Goal: Communication & Community: Answer question/provide support

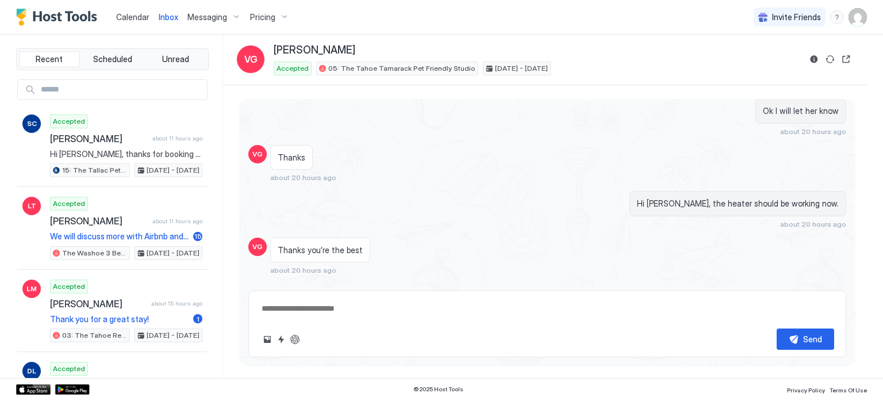
scroll to position [1327, 0]
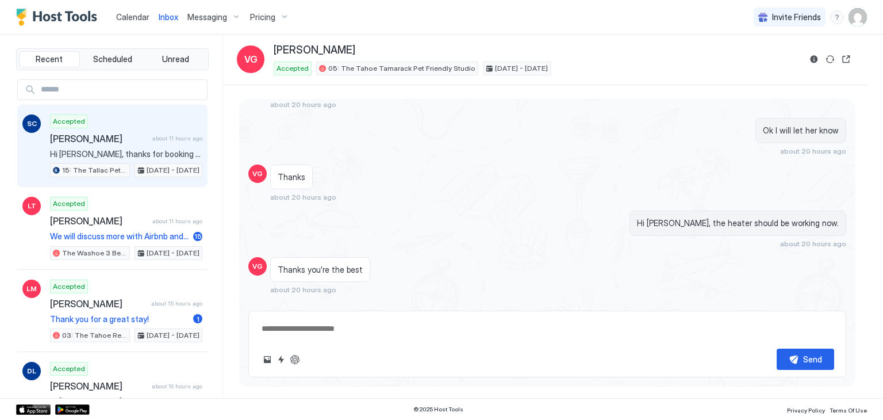
click at [106, 114] on div "Accepted [PERSON_NAME] about 11 hours ago Hi [PERSON_NAME], thanks for booking …" at bounding box center [126, 145] width 152 height 63
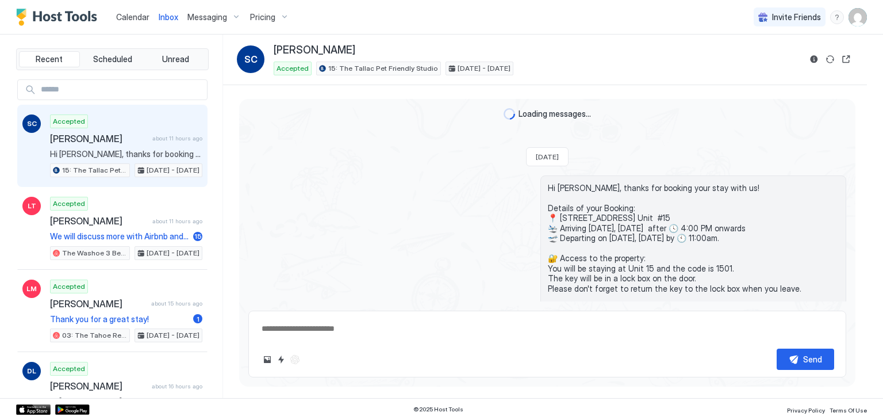
scroll to position [101, 0]
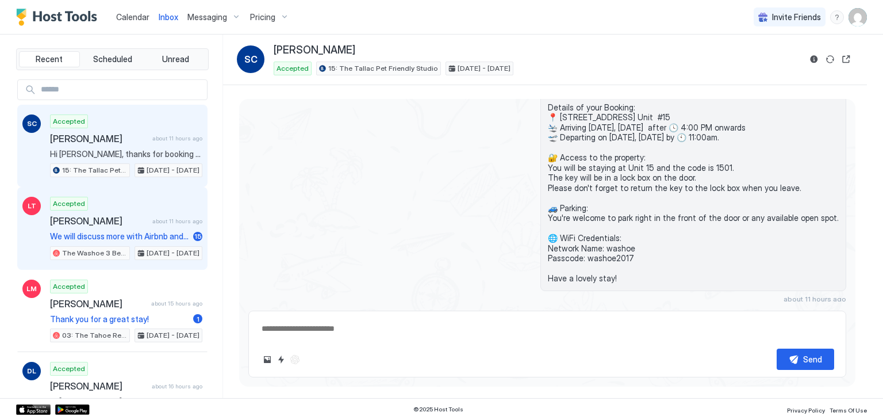
click at [102, 215] on span "[PERSON_NAME]" at bounding box center [99, 221] width 98 height 12
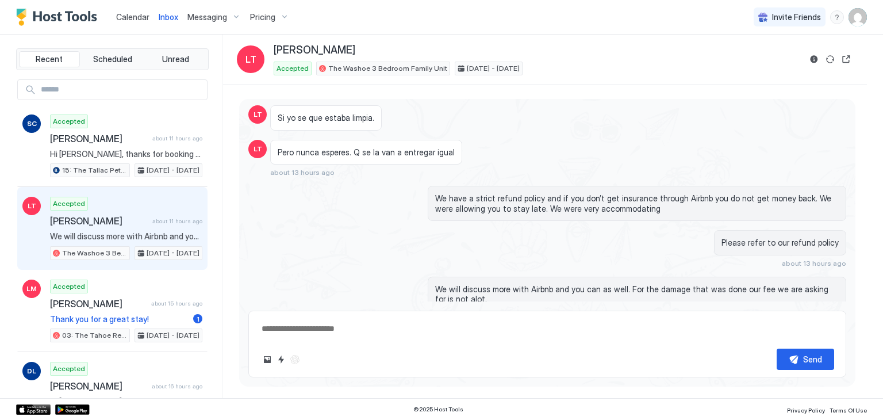
scroll to position [6422, 0]
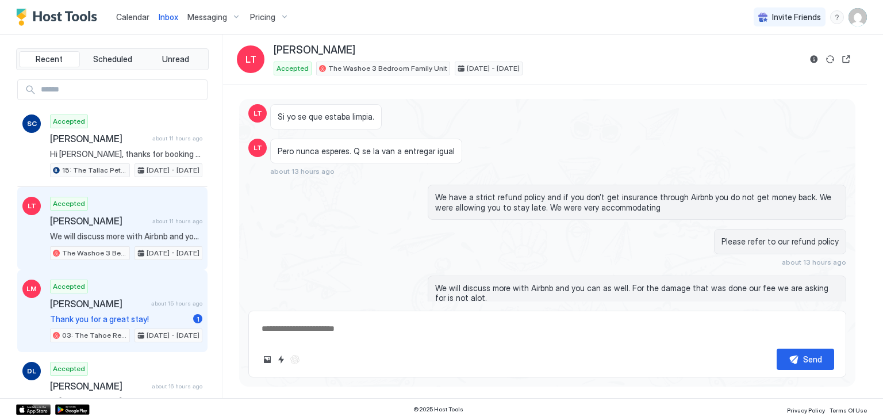
click at [83, 306] on span "[PERSON_NAME]" at bounding box center [98, 304] width 97 height 12
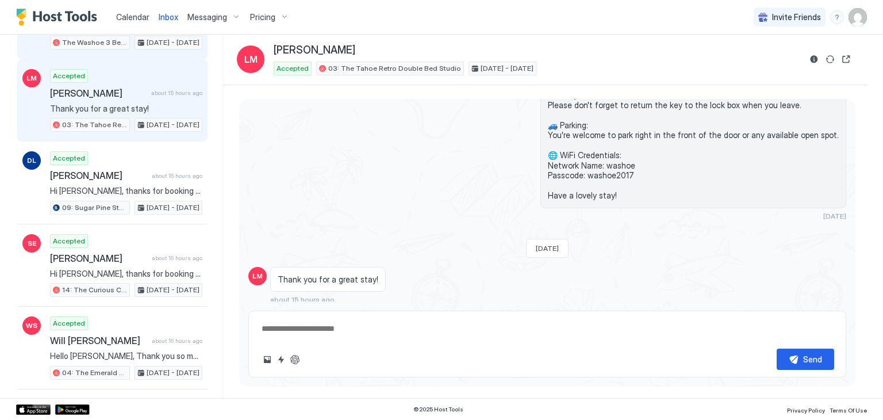
scroll to position [211, 0]
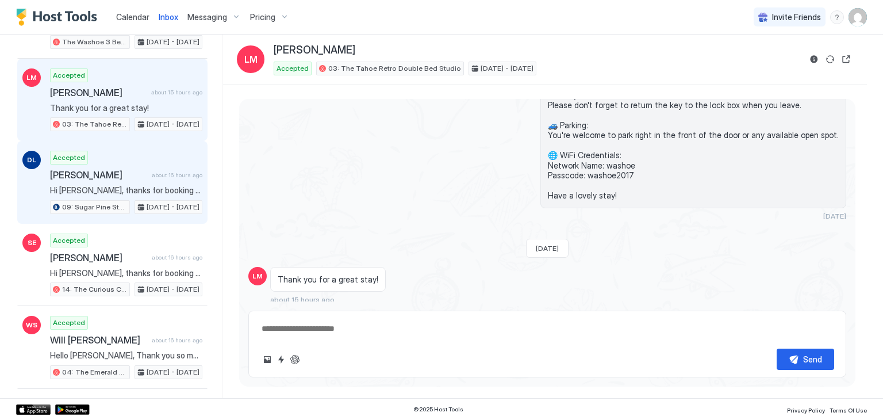
click at [136, 154] on div "Accepted [PERSON_NAME] about 16 hours ago Hi [PERSON_NAME], thanks for booking …" at bounding box center [126, 182] width 152 height 63
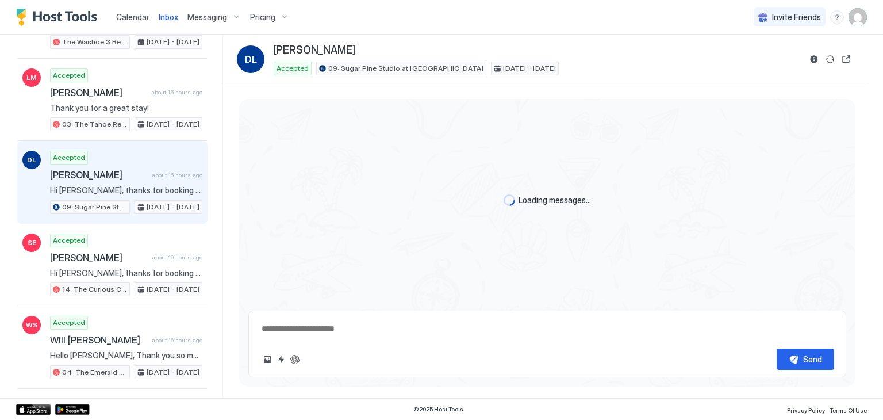
scroll to position [234, 0]
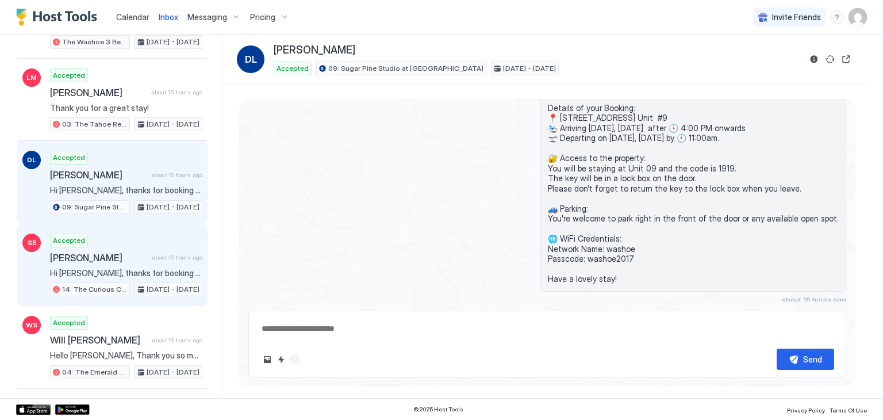
click at [132, 260] on div "Accepted [PERSON_NAME] about 16 hours ago Hi [PERSON_NAME], thanks for booking …" at bounding box center [126, 264] width 152 height 63
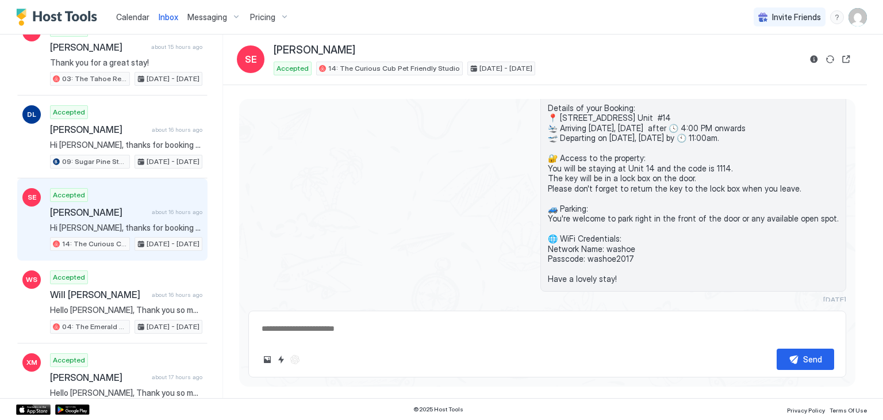
scroll to position [258, 0]
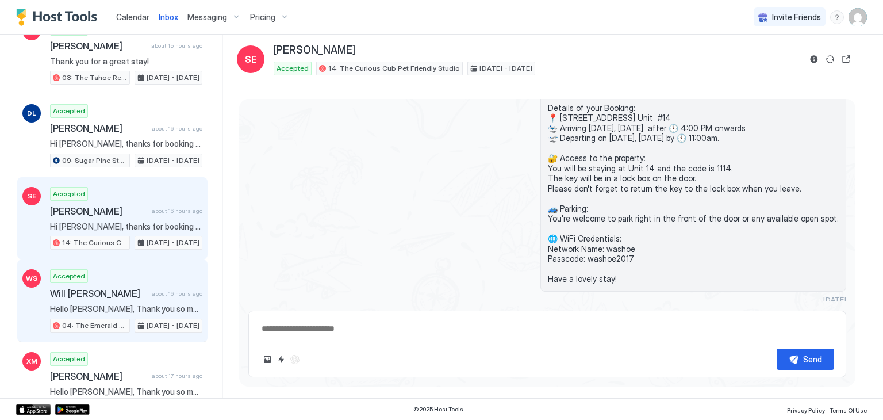
click at [132, 260] on div "WS Accepted Will [PERSON_NAME] about 16 hours ago Hello Will, Thank you so much…" at bounding box center [112, 300] width 190 height 83
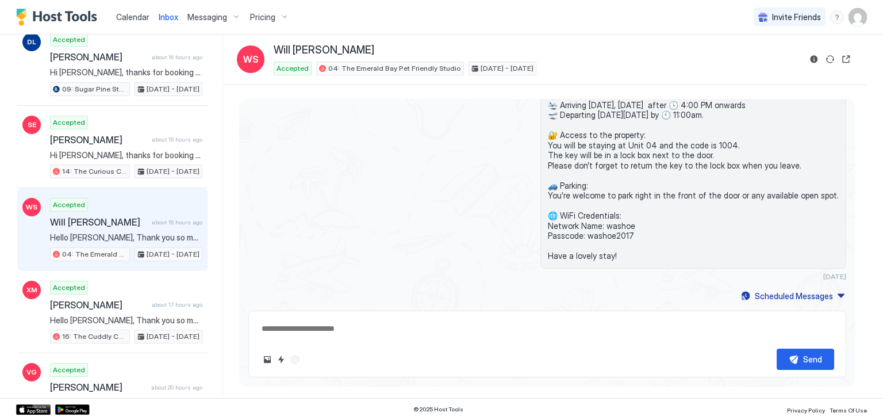
scroll to position [344, 0]
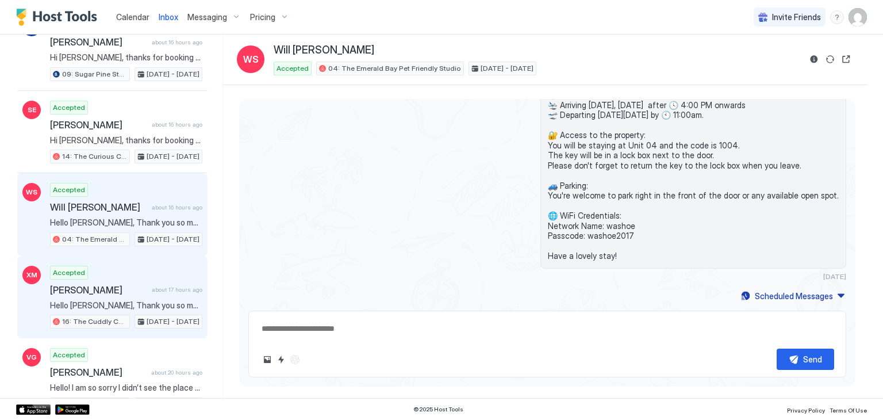
click at [137, 276] on div "Accepted [PERSON_NAME] about 17 hours ago Hello [PERSON_NAME], Thank you so muc…" at bounding box center [126, 297] width 152 height 63
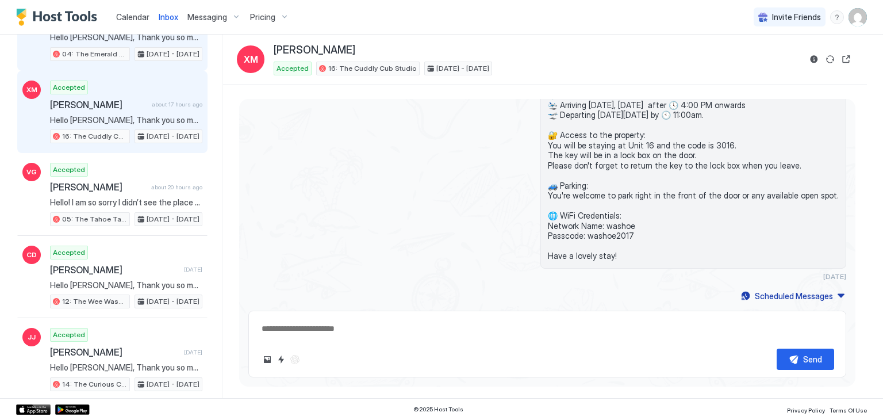
scroll to position [529, 0]
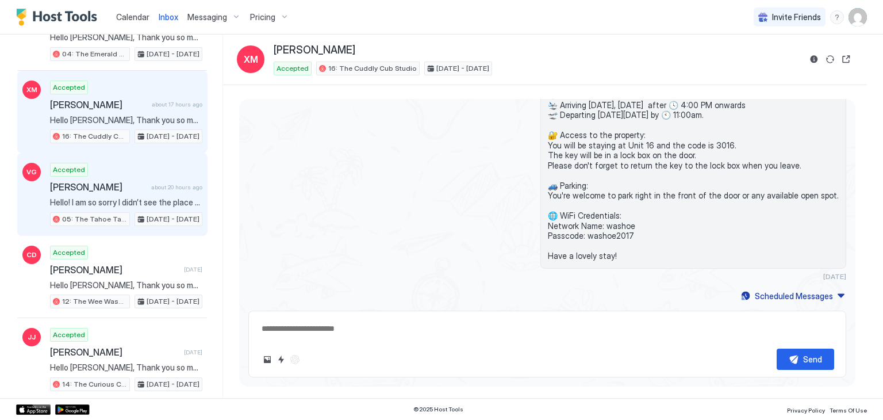
click at [140, 181] on div "[PERSON_NAME] about 20 hours ago" at bounding box center [126, 187] width 152 height 12
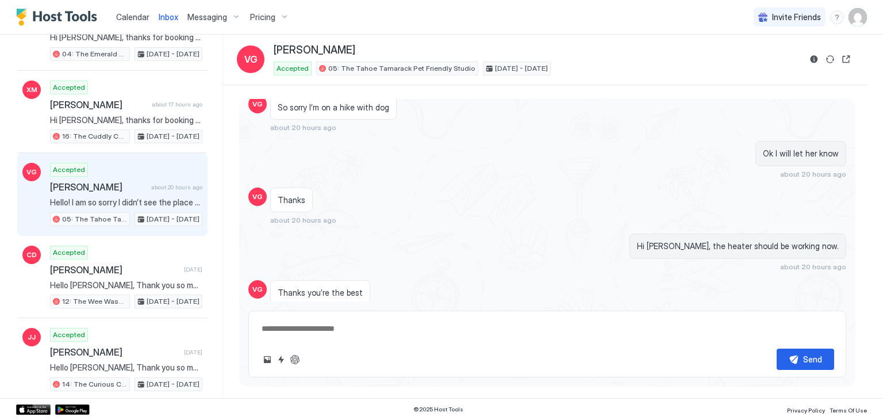
scroll to position [1327, 0]
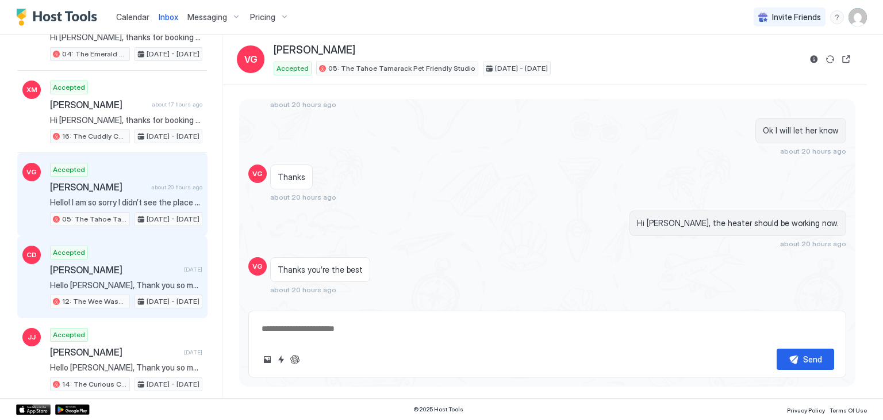
click at [119, 280] on span "Hello [PERSON_NAME], Thank you so much for your booking! We'll send the check-i…" at bounding box center [126, 285] width 152 height 10
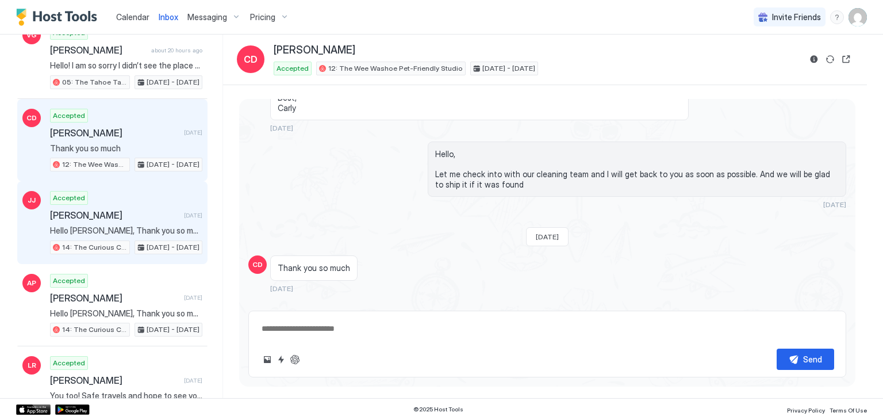
scroll to position [672, 0]
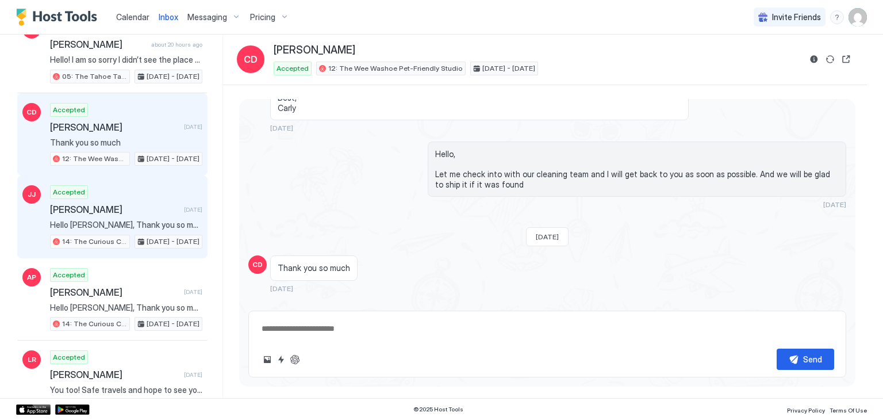
click at [143, 186] on div "Accepted [PERSON_NAME] [DATE] Hello [PERSON_NAME], Thank you so much for your b…" at bounding box center [126, 216] width 152 height 63
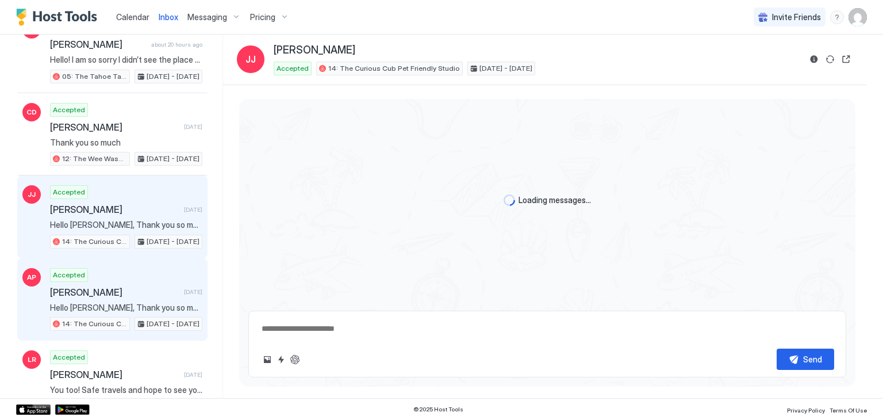
click at [114, 288] on span "[PERSON_NAME]" at bounding box center [114, 292] width 129 height 12
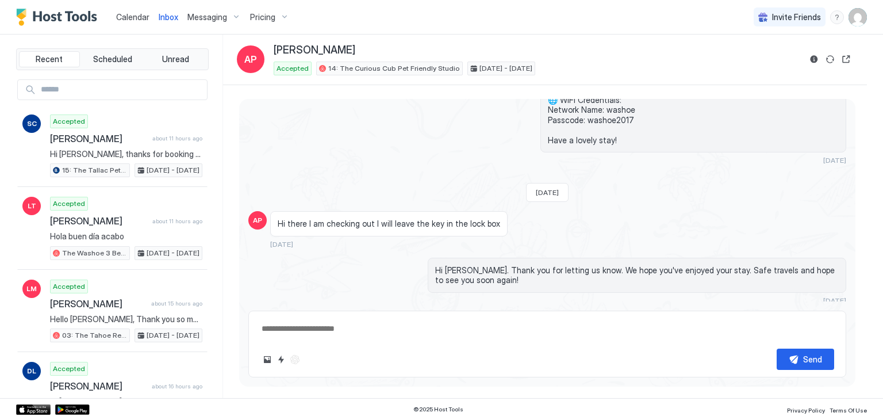
click at [115, 21] on div "Calendar" at bounding box center [133, 16] width 43 height 21
type textarea "*"
click at [127, 17] on span "Calendar" at bounding box center [132, 17] width 33 height 10
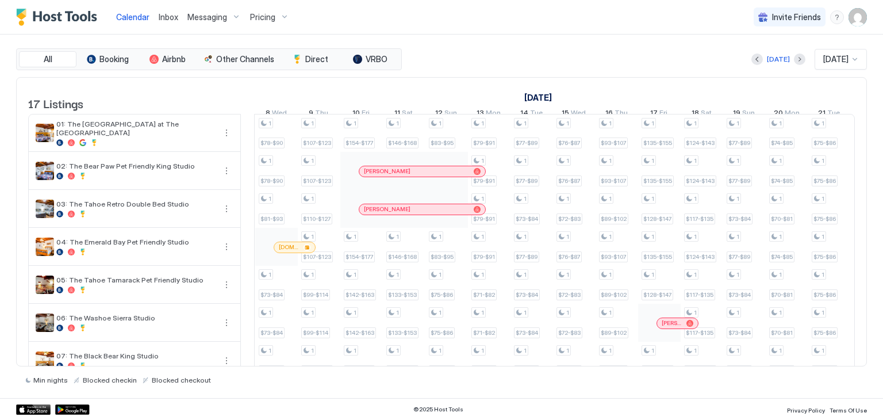
scroll to position [2, 1074]
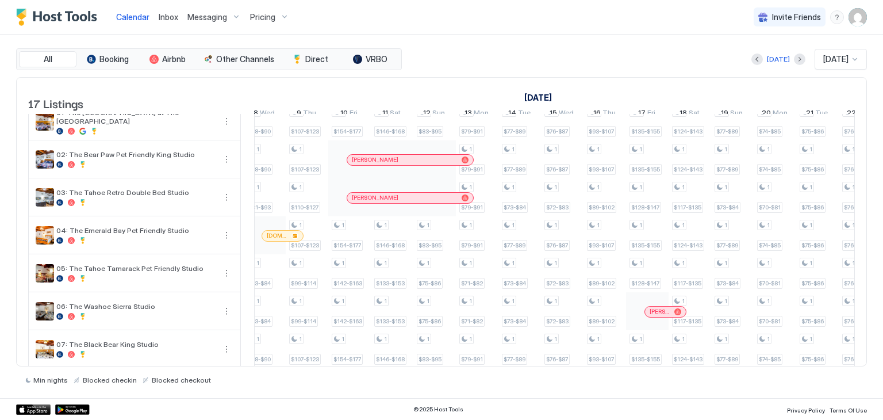
click at [268, 238] on div at bounding box center [268, 235] width 9 height 9
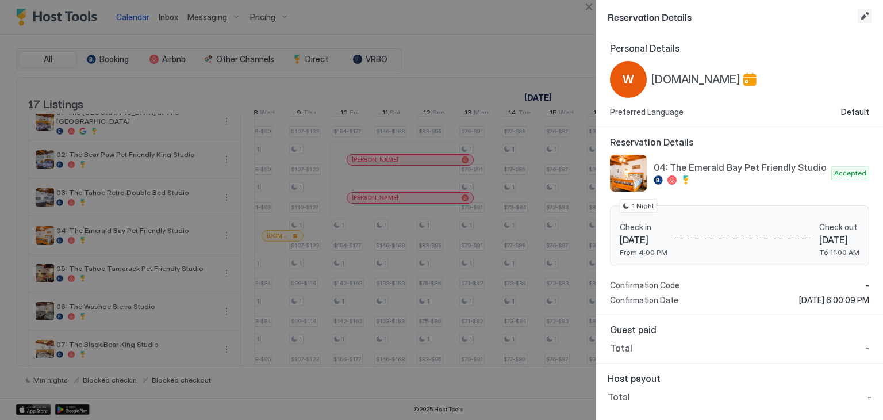
click at [867, 10] on button "Edit reservation" at bounding box center [865, 16] width 14 height 14
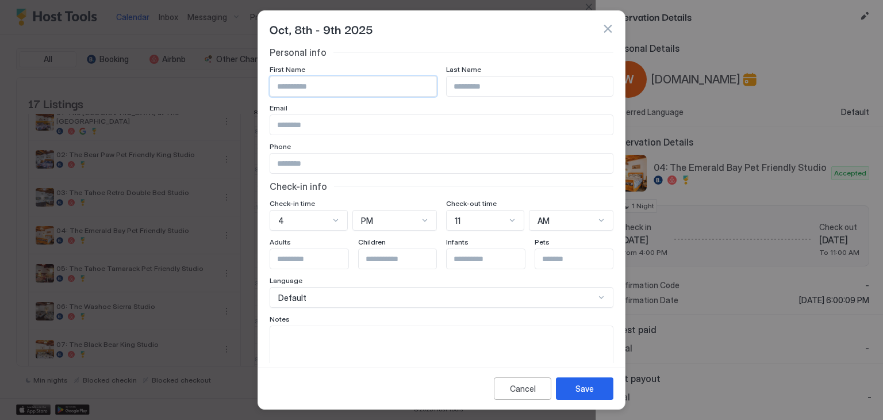
click at [301, 84] on input "Input Field" at bounding box center [353, 86] width 166 height 20
type input "***"
paste input "******"
type input "*******"
paste input "**********"
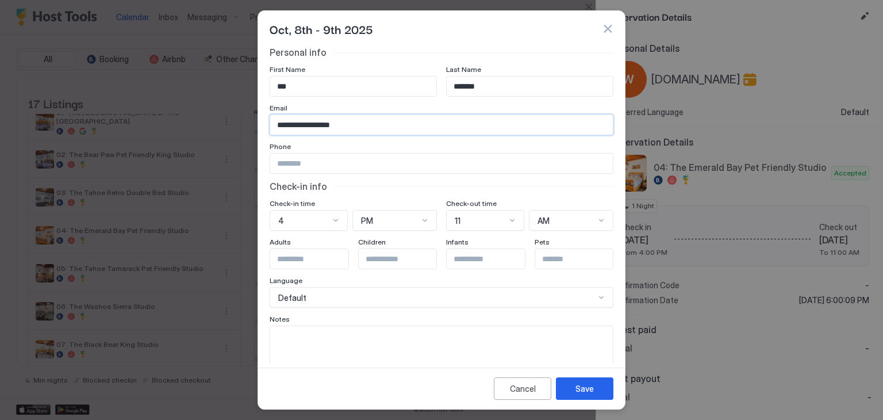
type input "**********"
paste input "**********"
type input "**********"
click at [312, 339] on textarea "Input Field" at bounding box center [441, 354] width 343 height 56
paste textarea "**********"
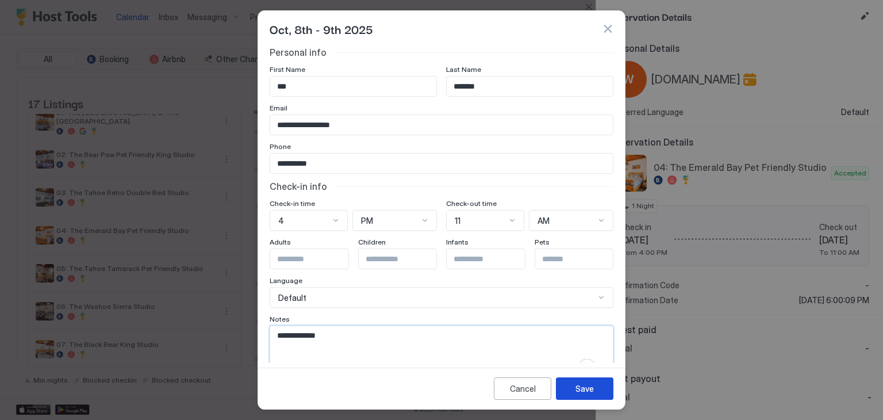
type textarea "**********"
click at [597, 381] on button "Save" at bounding box center [585, 388] width 58 height 22
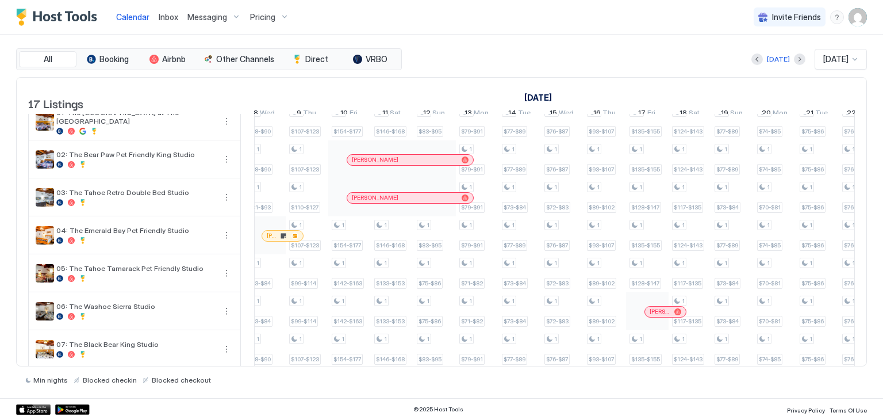
click at [167, 14] on span "Inbox" at bounding box center [169, 17] width 20 height 10
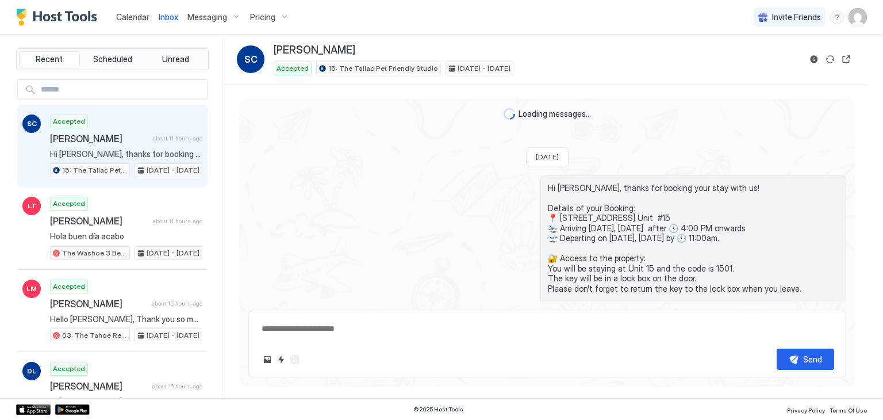
scroll to position [101, 0]
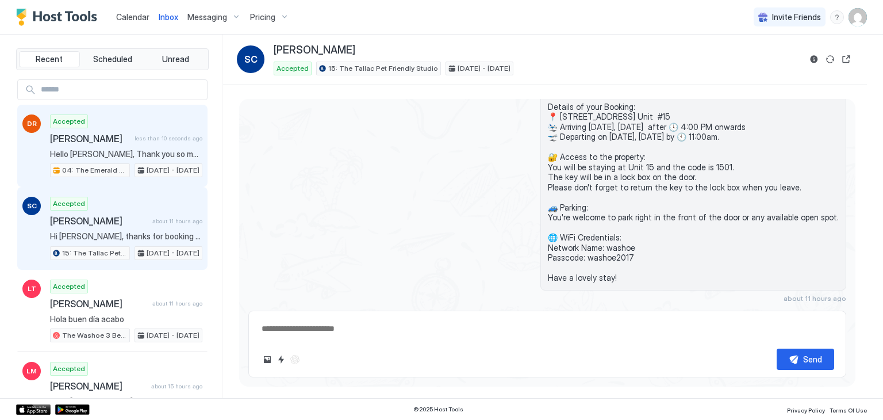
click at [133, 144] on div "Accepted [PERSON_NAME] less than 10 seconds ago Hello [PERSON_NAME], Thank you …" at bounding box center [126, 145] width 152 height 63
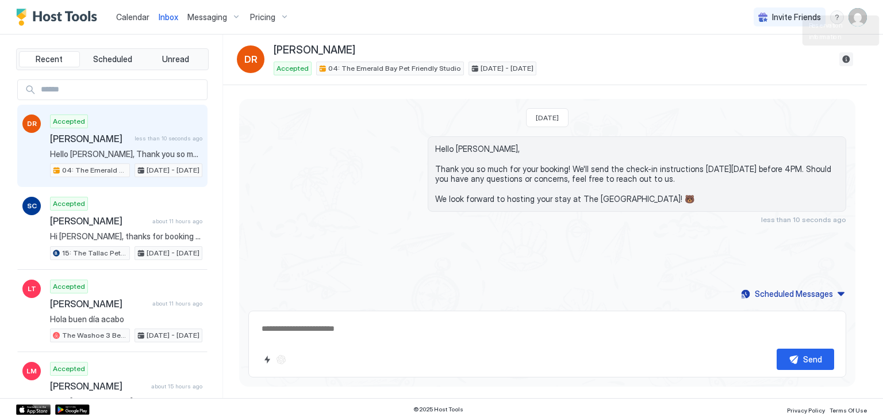
click at [845, 62] on button "Reservation information" at bounding box center [847, 59] width 14 height 14
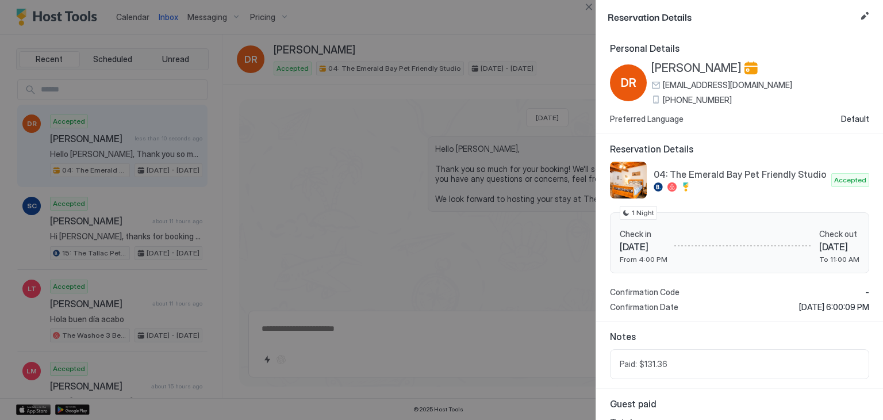
click at [683, 95] on span "[PHONE_NUMBER]" at bounding box center [697, 100] width 69 height 10
click at [658, 68] on span "[PERSON_NAME]" at bounding box center [697, 68] width 90 height 14
click at [587, 2] on button "Close" at bounding box center [589, 7] width 14 height 14
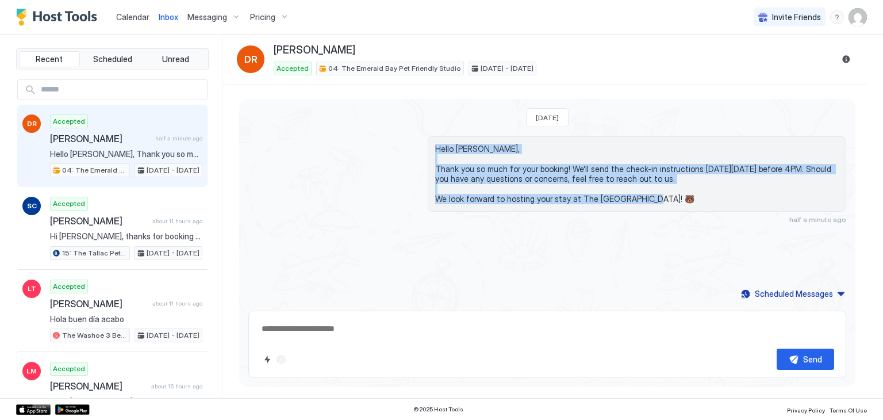
drag, startPoint x: 664, startPoint y: 201, endPoint x: 428, endPoint y: 130, distance: 246.7
click at [428, 130] on div "[DATE] Hello [PERSON_NAME], Thank you so much for your booking! We'll send the …" at bounding box center [547, 200] width 616 height 203
copy span "Hello [PERSON_NAME], Thank you so much for your booking! We'll send the check-i…"
click at [783, 294] on div "Scheduled Messages" at bounding box center [794, 294] width 78 height 12
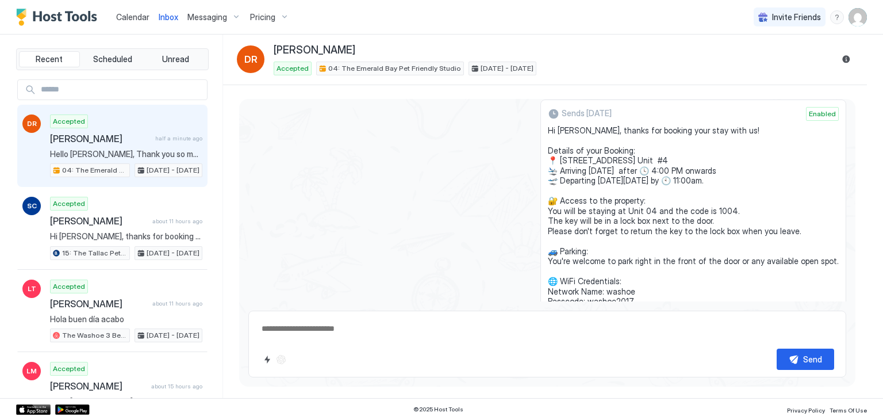
scroll to position [101, 0]
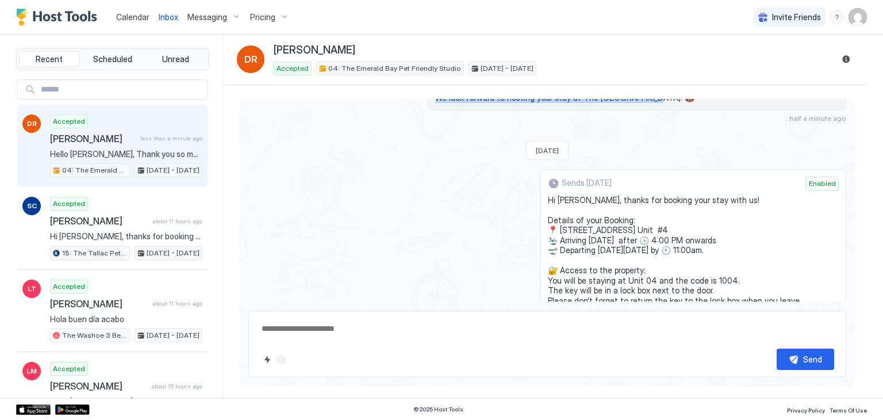
drag, startPoint x: 623, startPoint y: 228, endPoint x: 550, endPoint y: 201, distance: 78.4
click at [550, 201] on div "Sends [DATE] Enabled Hi [PERSON_NAME], thanks for booking your stay with us! De…" at bounding box center [694, 305] width 306 height 272
copy span "Hi [PERSON_NAME], thanks for booking your stay with us! Details of your Booking…"
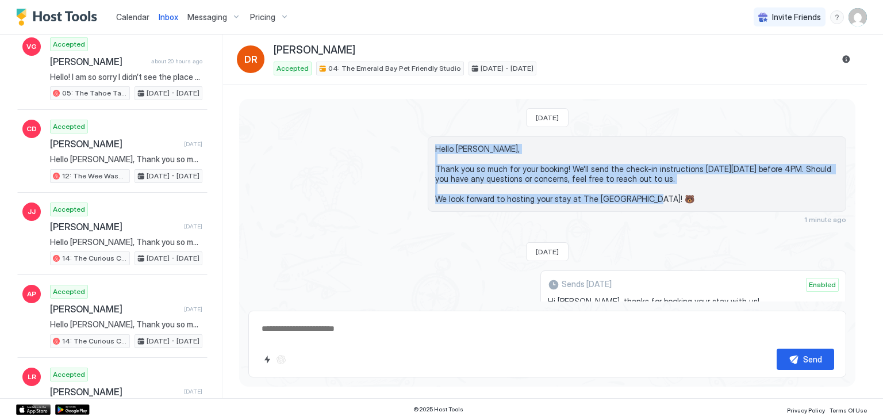
scroll to position [740, 0]
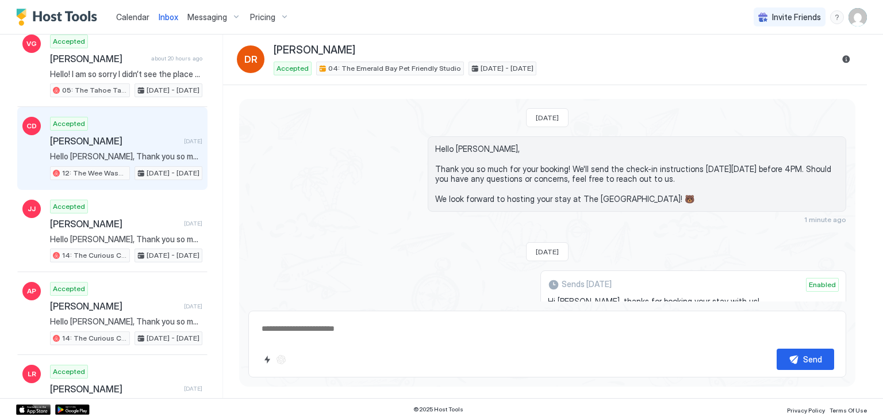
click at [184, 137] on span "[DATE]" at bounding box center [193, 140] width 18 height 7
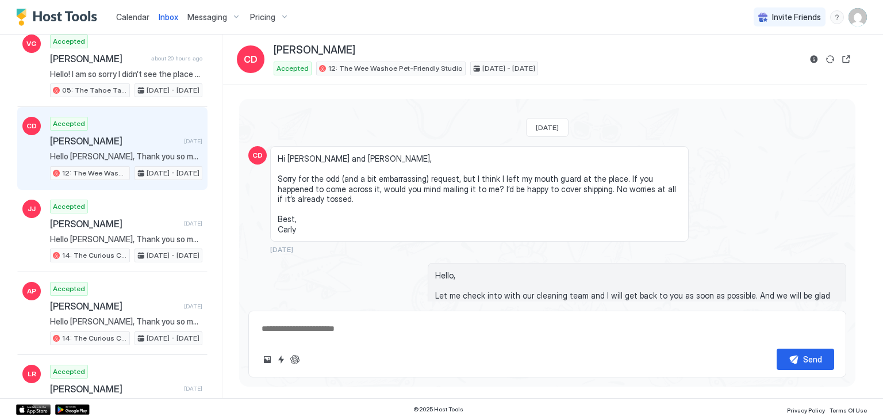
scroll to position [629, 0]
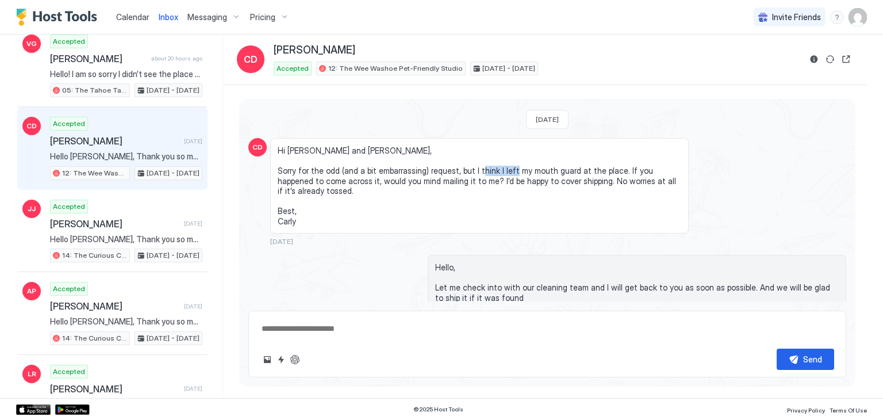
drag, startPoint x: 520, startPoint y: 158, endPoint x: 564, endPoint y: 161, distance: 44.4
click at [564, 161] on span "Hi [PERSON_NAME] and [PERSON_NAME], Sorry for the odd (and a bit embarrassing) …" at bounding box center [480, 185] width 404 height 81
copy span "mouth guard"
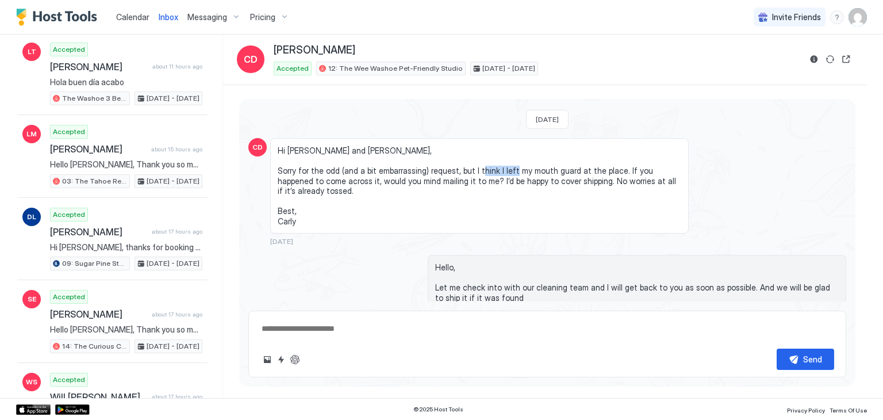
scroll to position [0, 0]
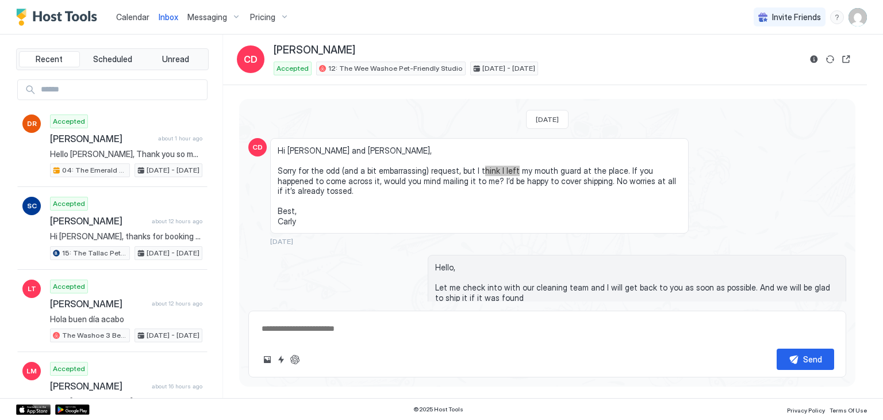
type textarea "*"
